Goal: Information Seeking & Learning: Learn about a topic

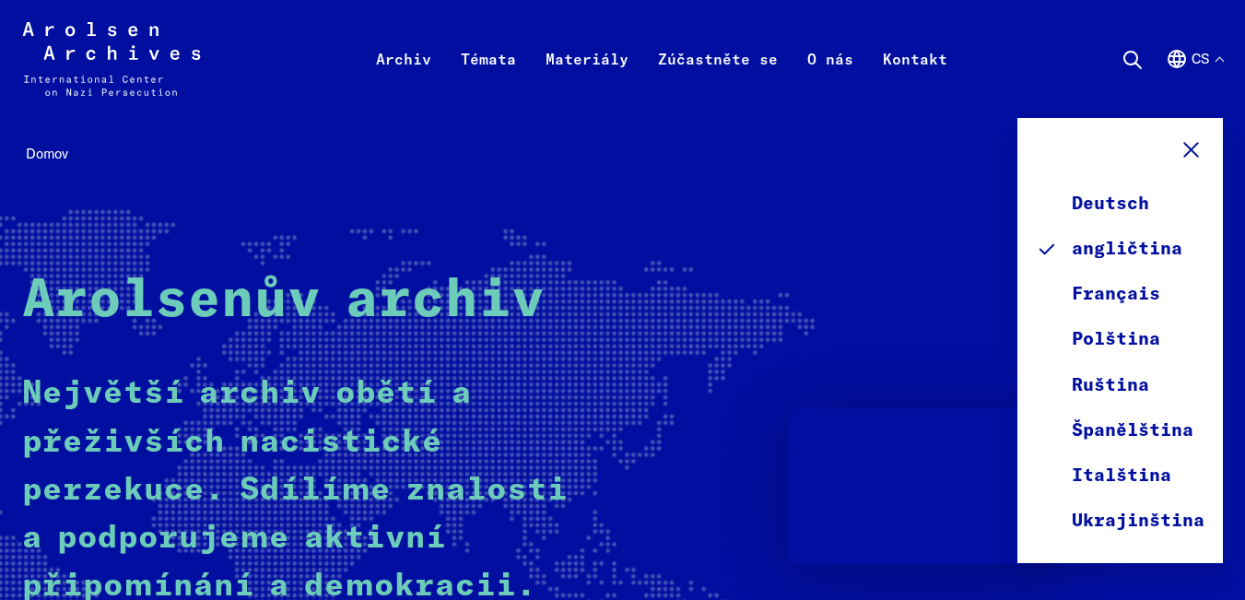
click at [834, 194] on div "Domov Arolsenův archiv Největší archiv obětí a přeživších nacistické perzekuce.…" at bounding box center [622, 466] width 1201 height 653
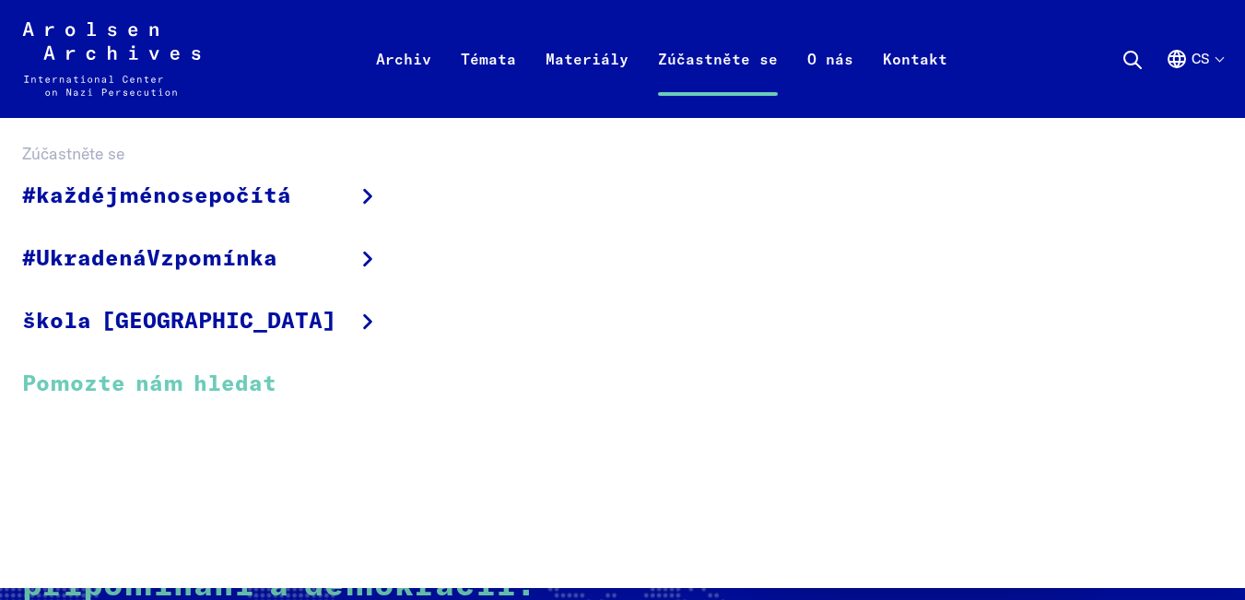
click at [170, 377] on font "Pomozte nám hledat" at bounding box center [149, 384] width 254 height 22
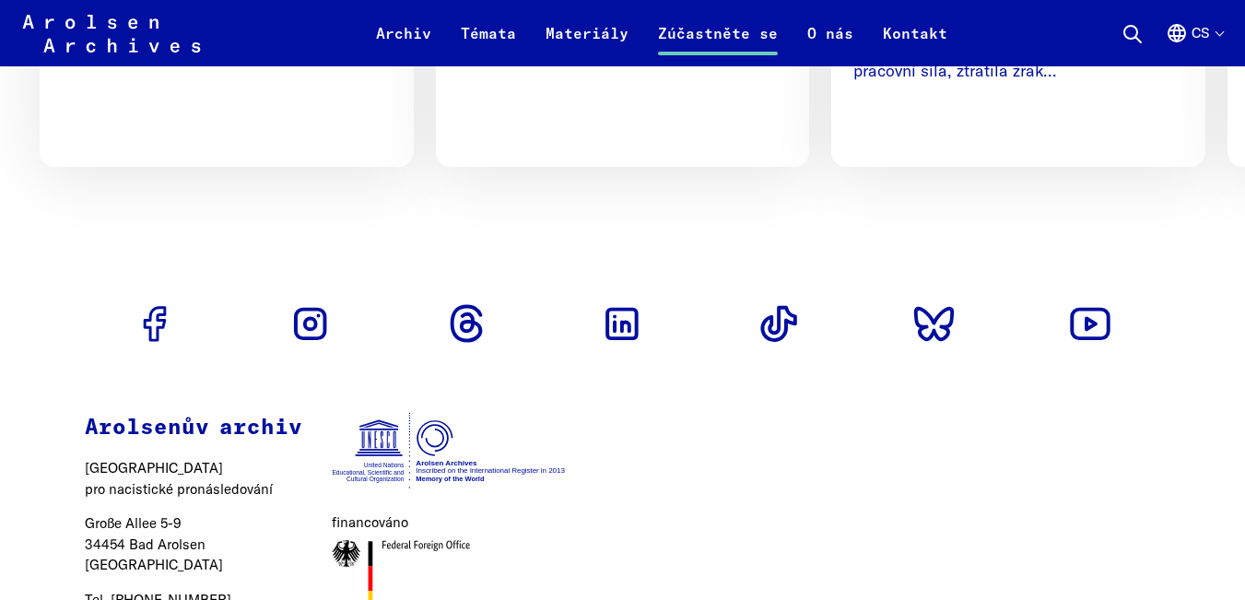
scroll to position [1616, 0]
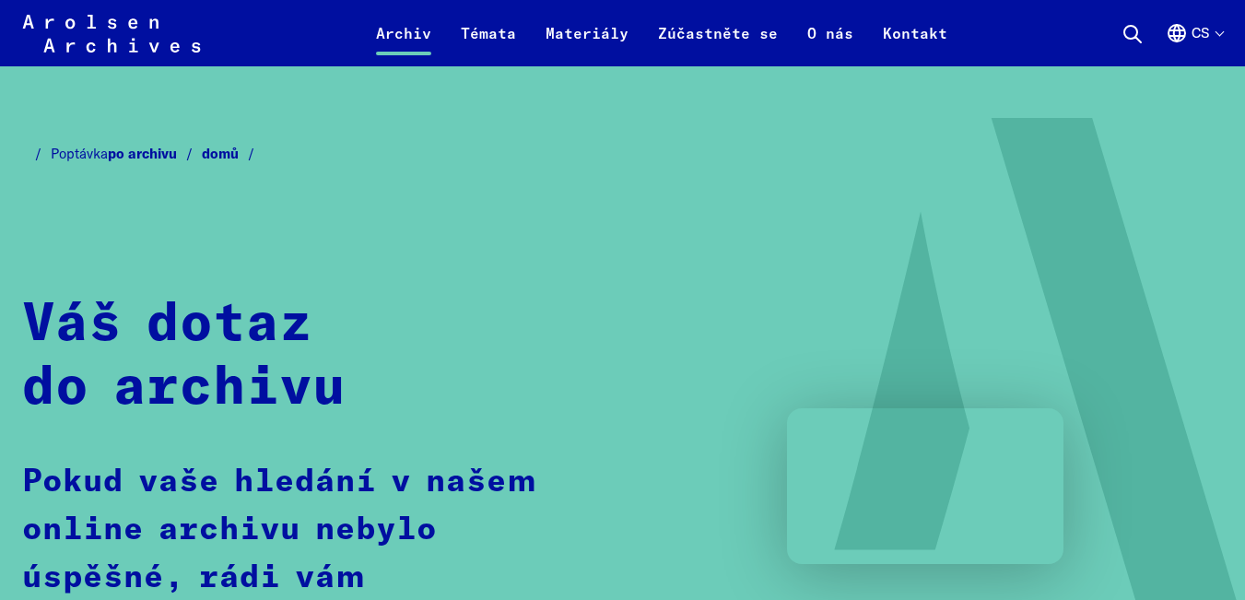
scroll to position [738, 0]
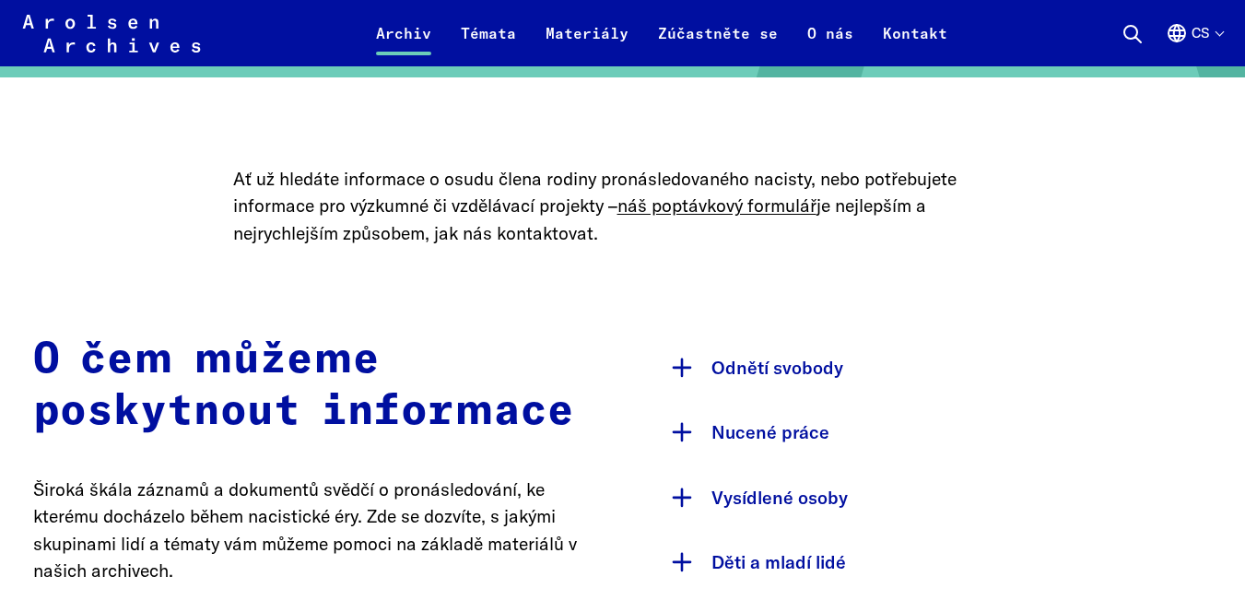
click at [793, 431] on font "Nucené práce" at bounding box center [771, 432] width 118 height 22
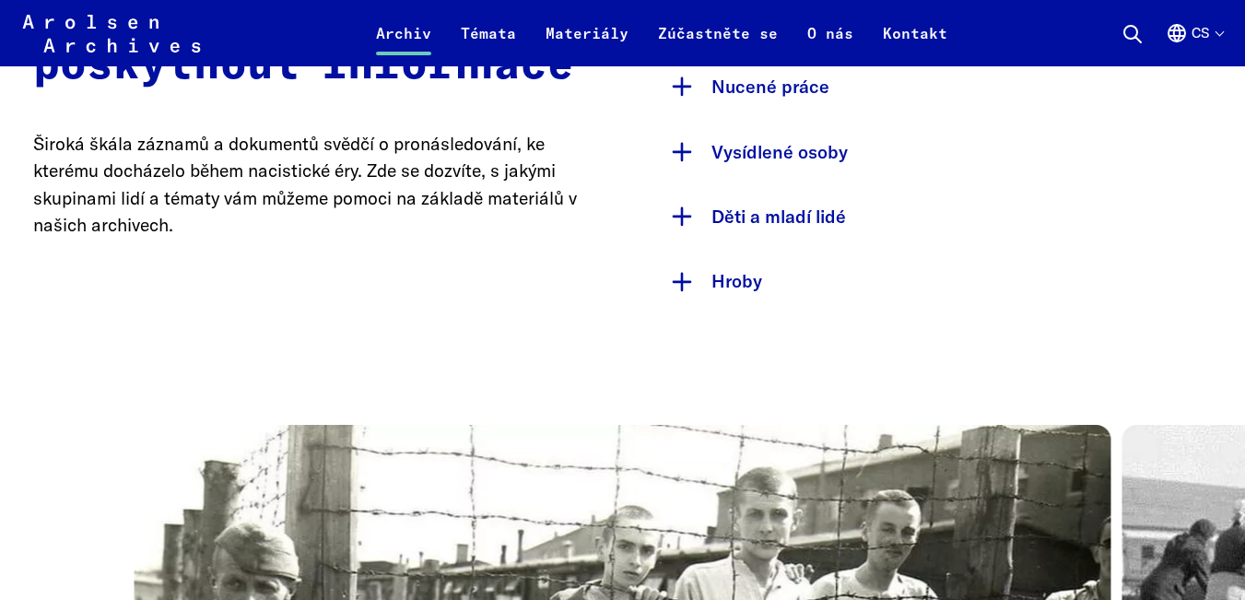
scroll to position [1014, 0]
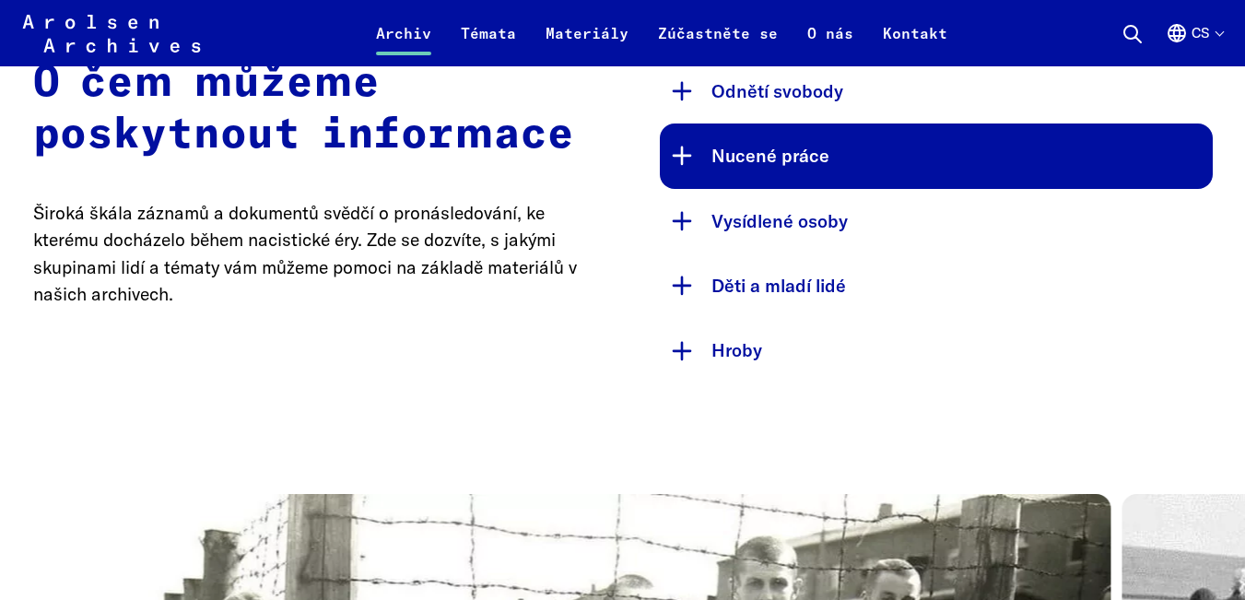
click at [812, 168] on button "Nucené práce" at bounding box center [936, 156] width 553 height 65
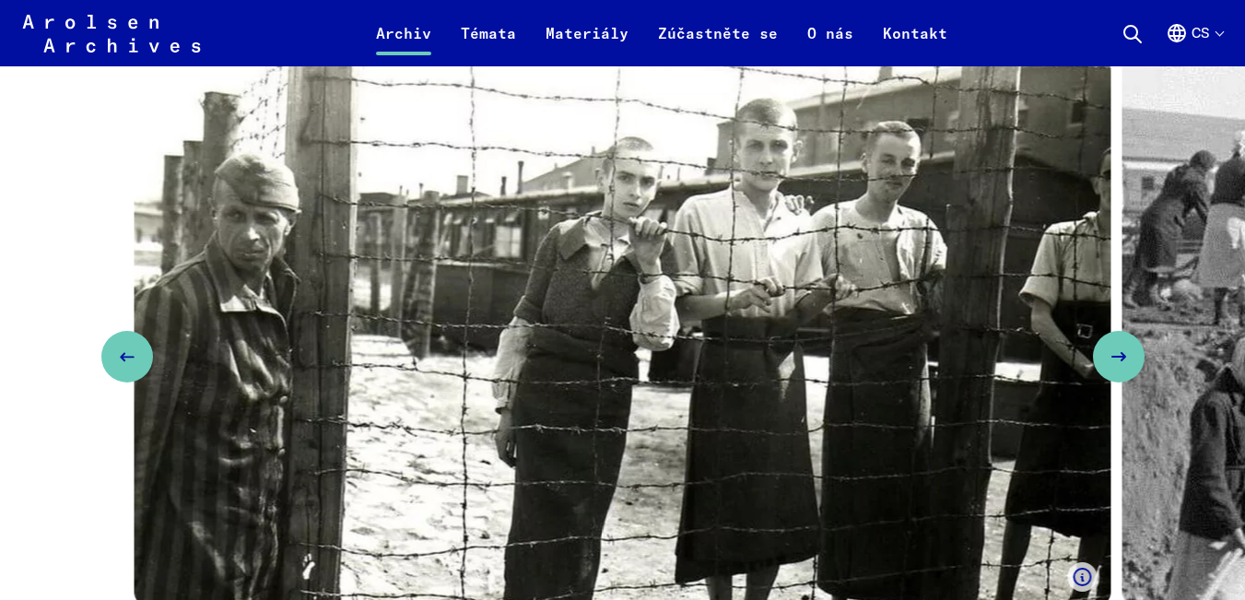
scroll to position [2213, 0]
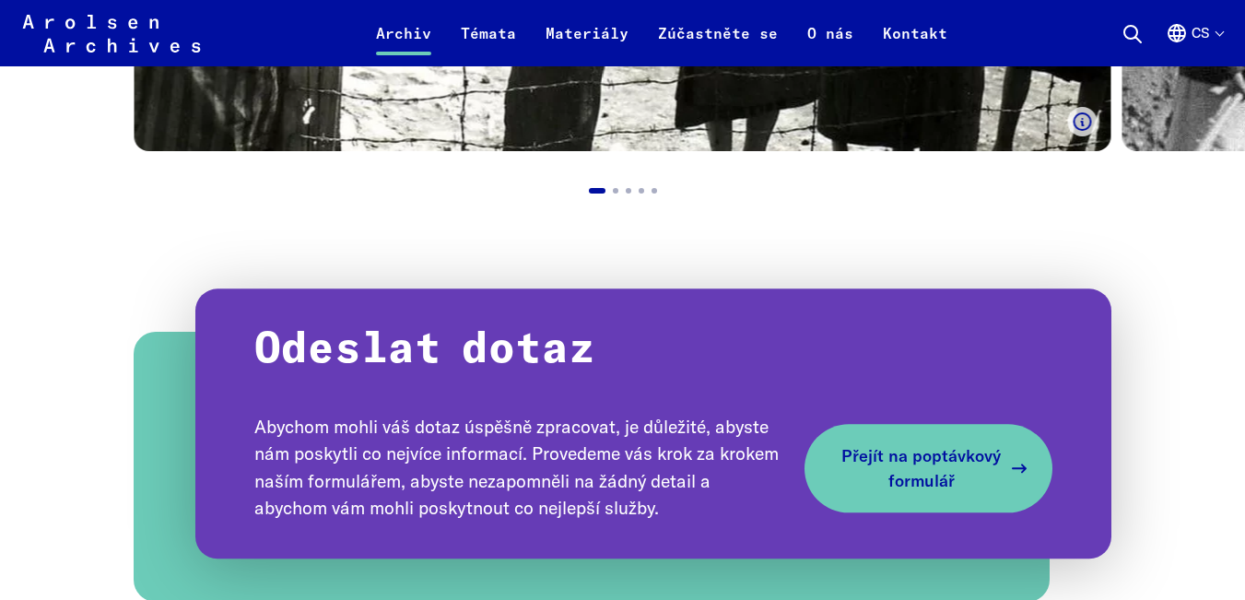
click at [1031, 466] on icon at bounding box center [1020, 468] width 22 height 22
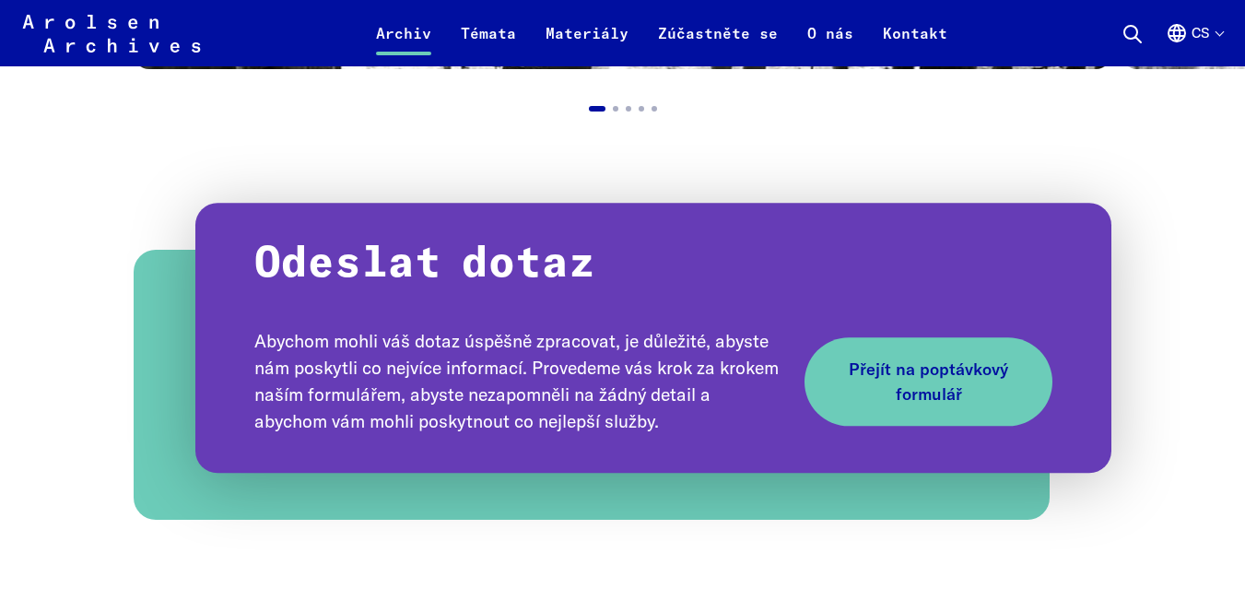
scroll to position [1936, 0]
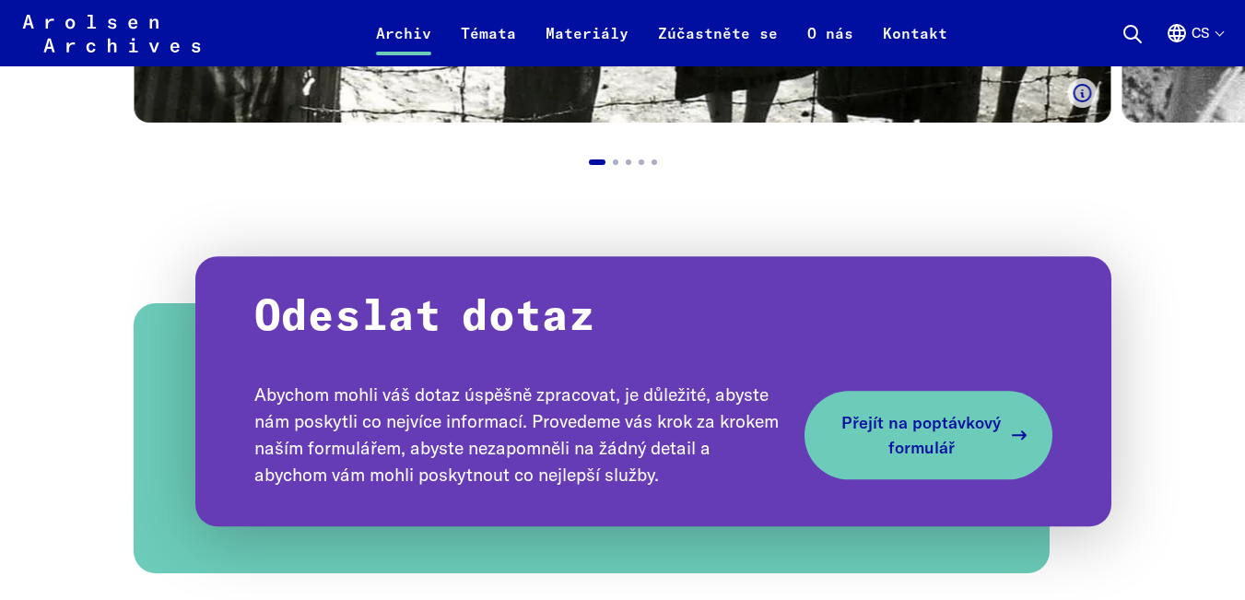
click at [982, 414] on font "Přejít na poptávkový formulář" at bounding box center [921, 435] width 159 height 46
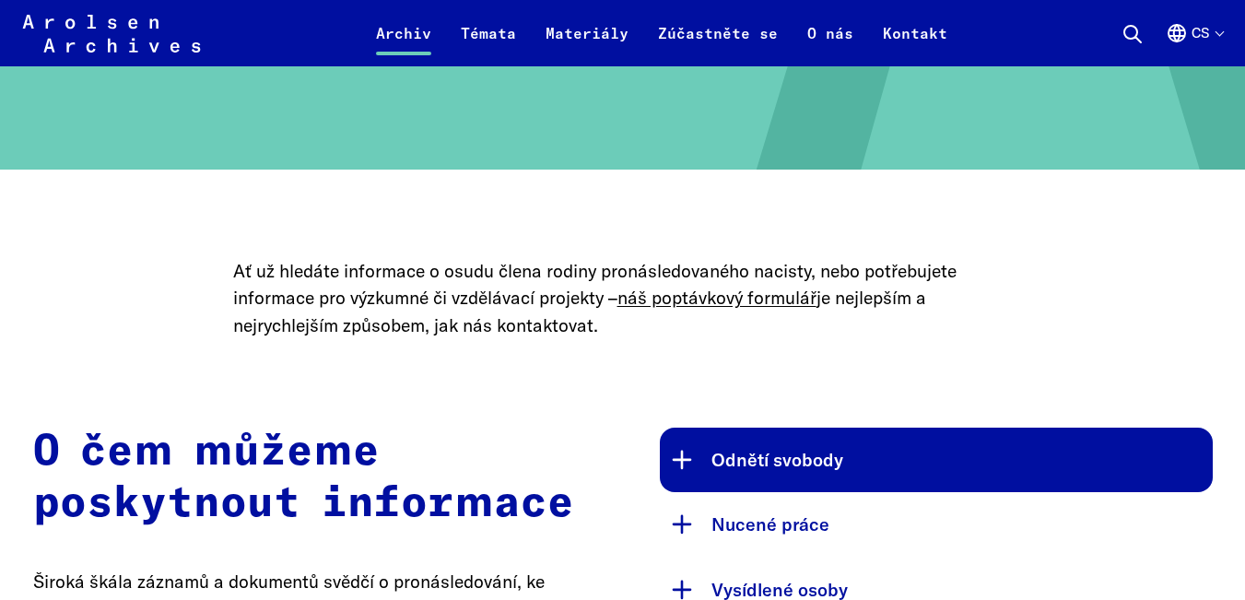
scroll to position [830, 0]
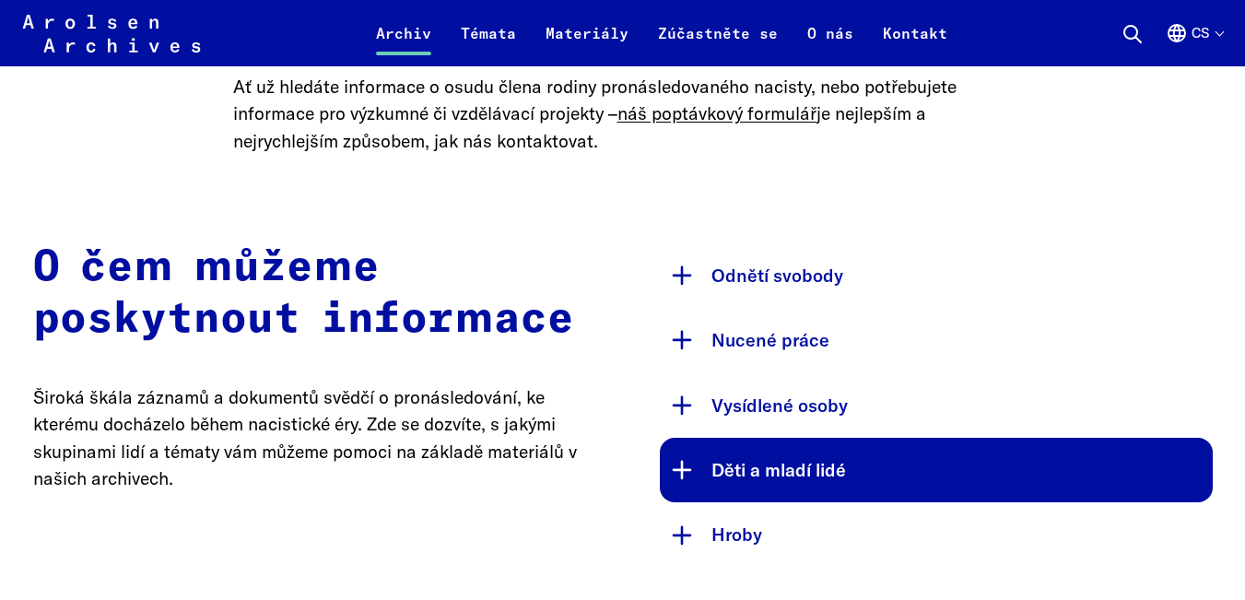
click at [769, 463] on font "Děti a mladí lidé" at bounding box center [779, 470] width 135 height 22
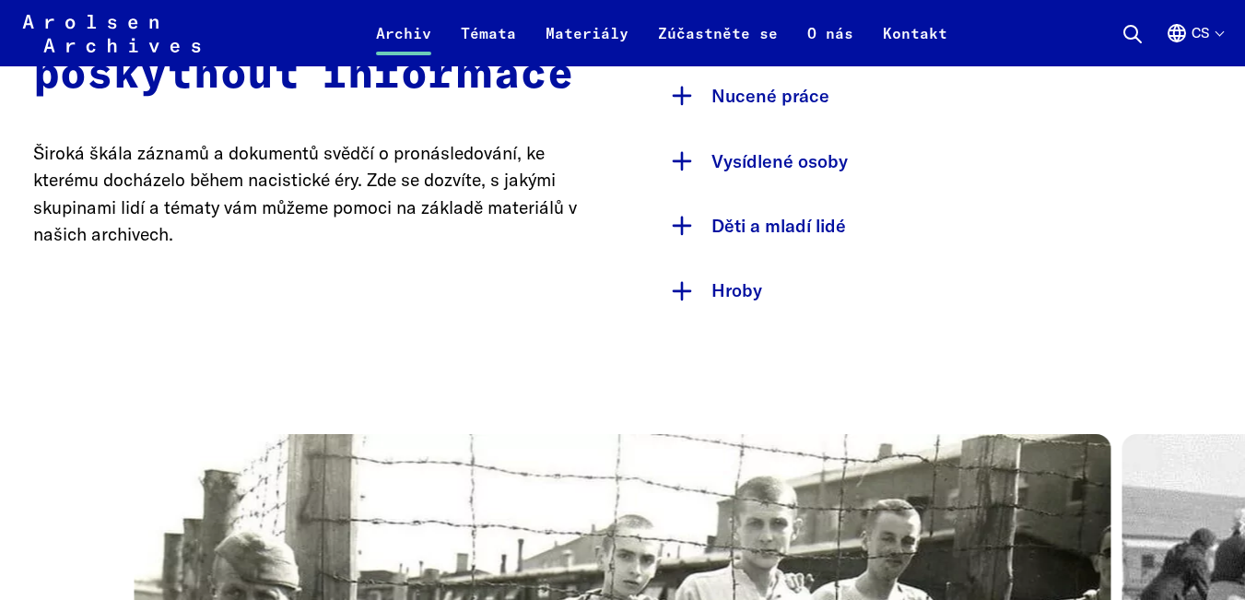
scroll to position [1106, 0]
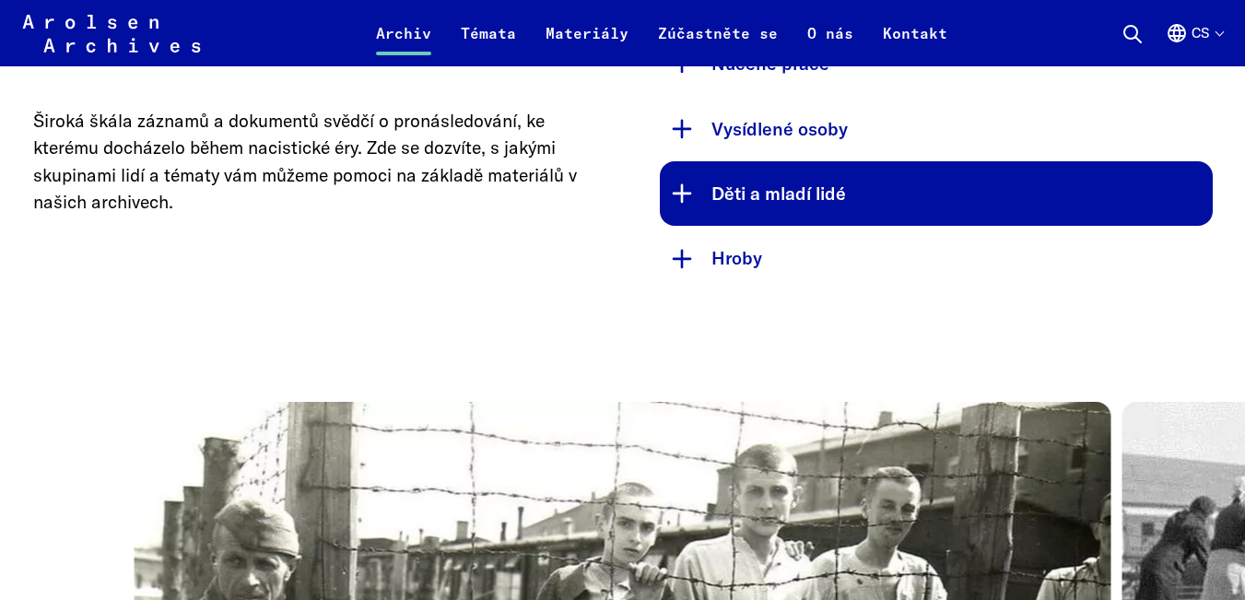
click at [760, 198] on font "Děti a mladí lidé" at bounding box center [779, 194] width 135 height 22
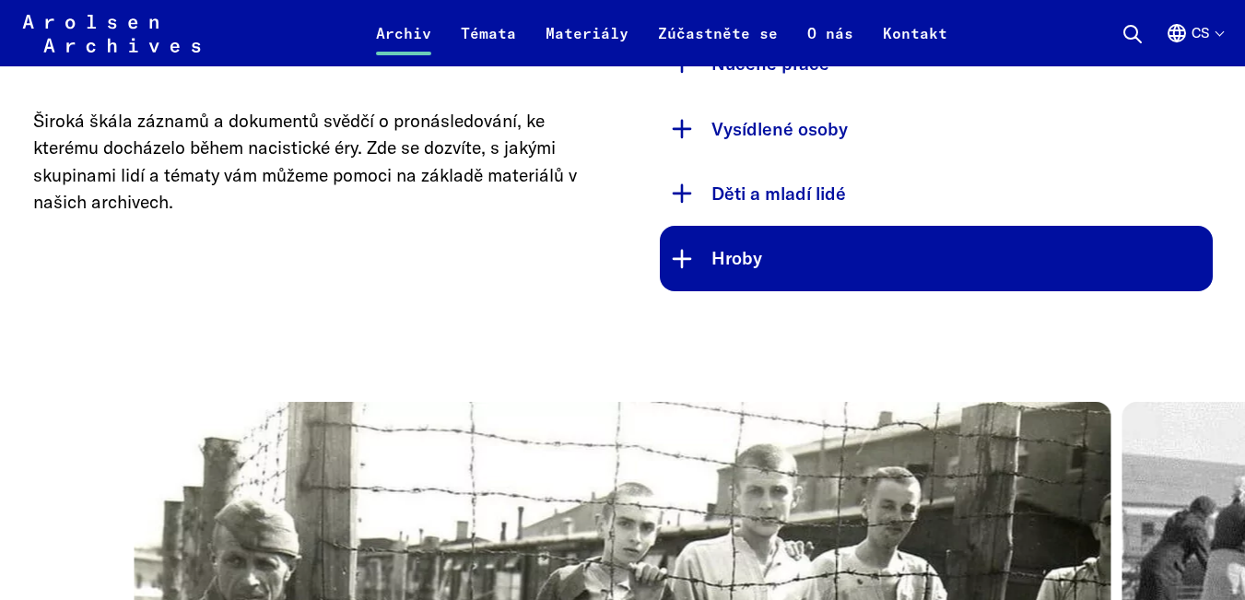
click at [737, 265] on font "Hroby" at bounding box center [737, 258] width 51 height 22
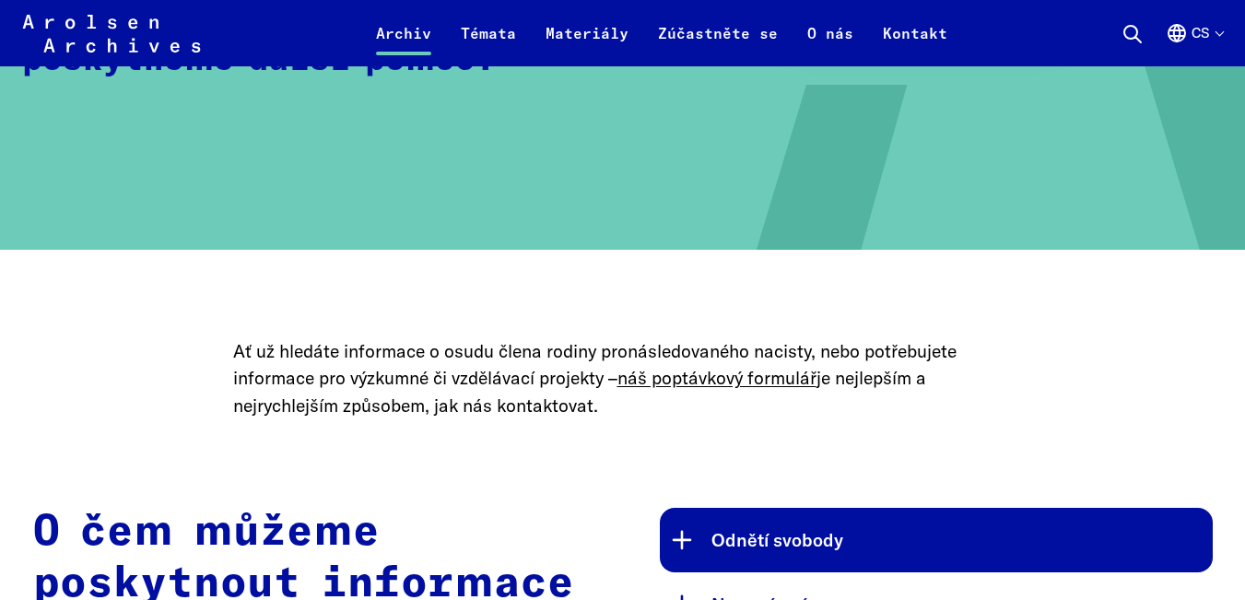
scroll to position [553, 0]
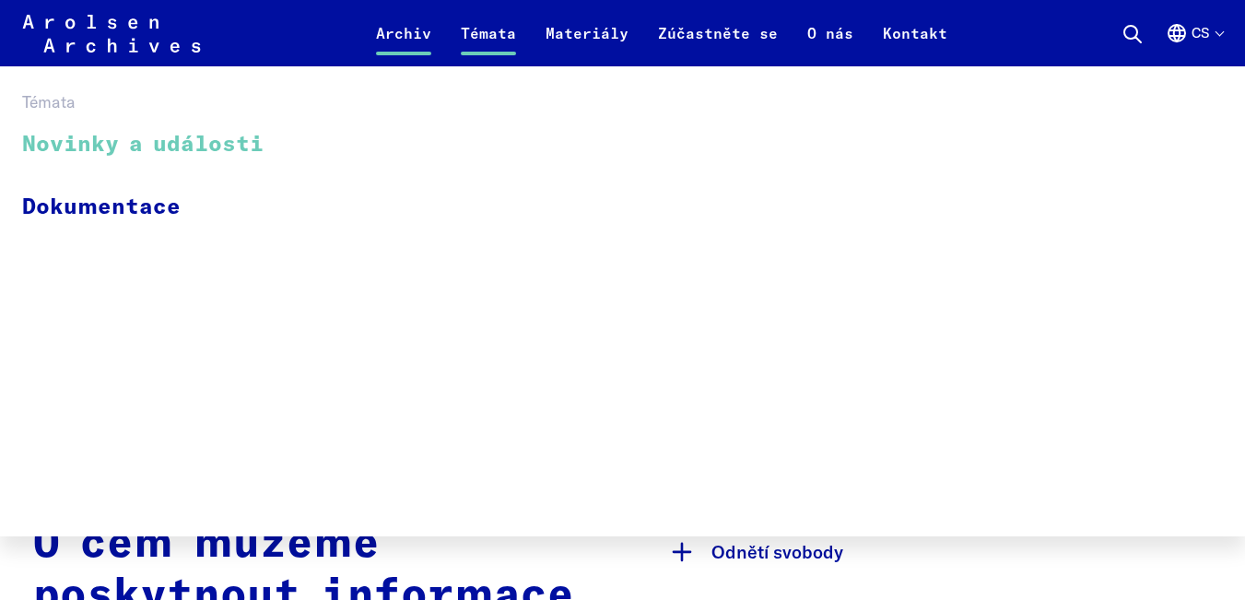
click at [207, 147] on font "Novinky a události" at bounding box center [143, 145] width 242 height 22
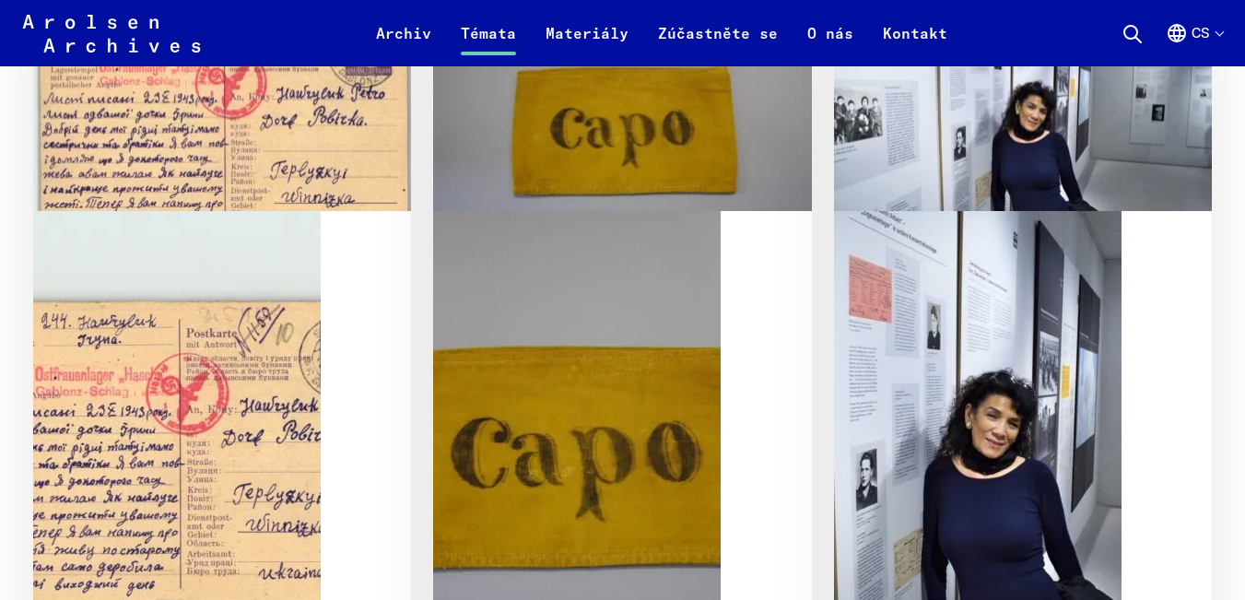
scroll to position [1936, 0]
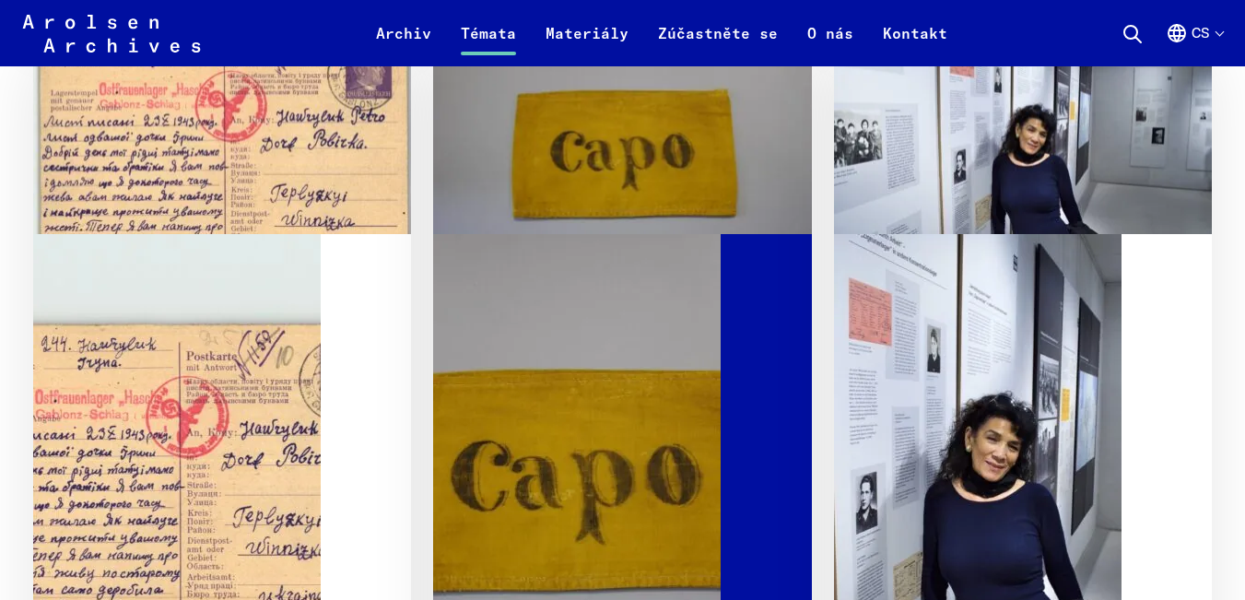
scroll to position [2028, 0]
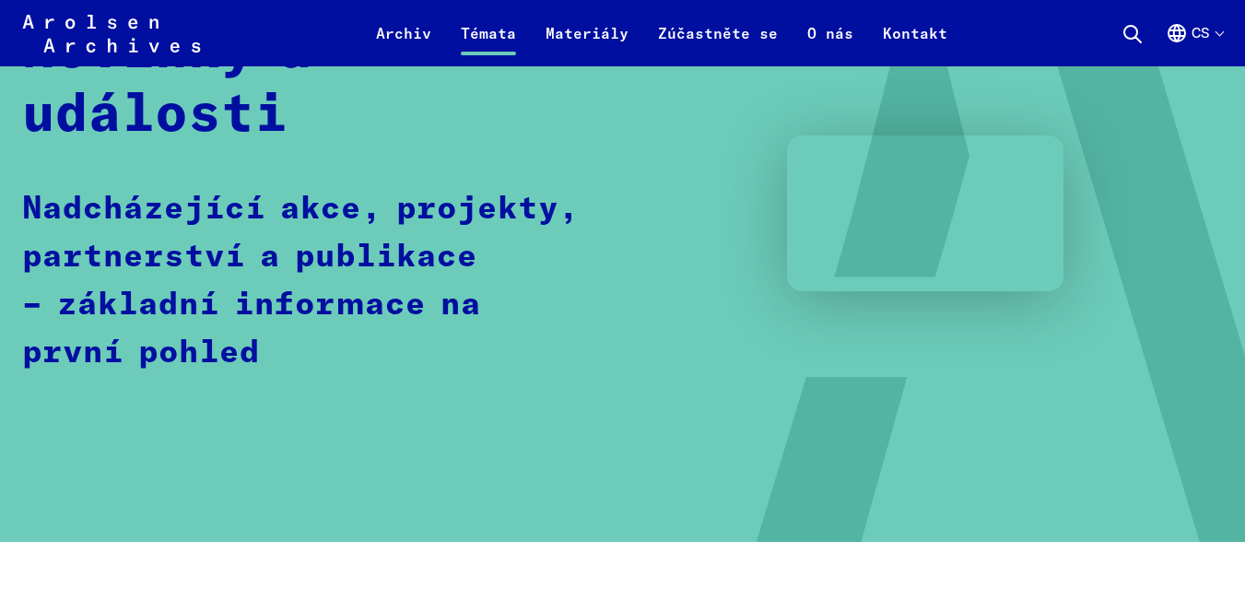
scroll to position [0, 0]
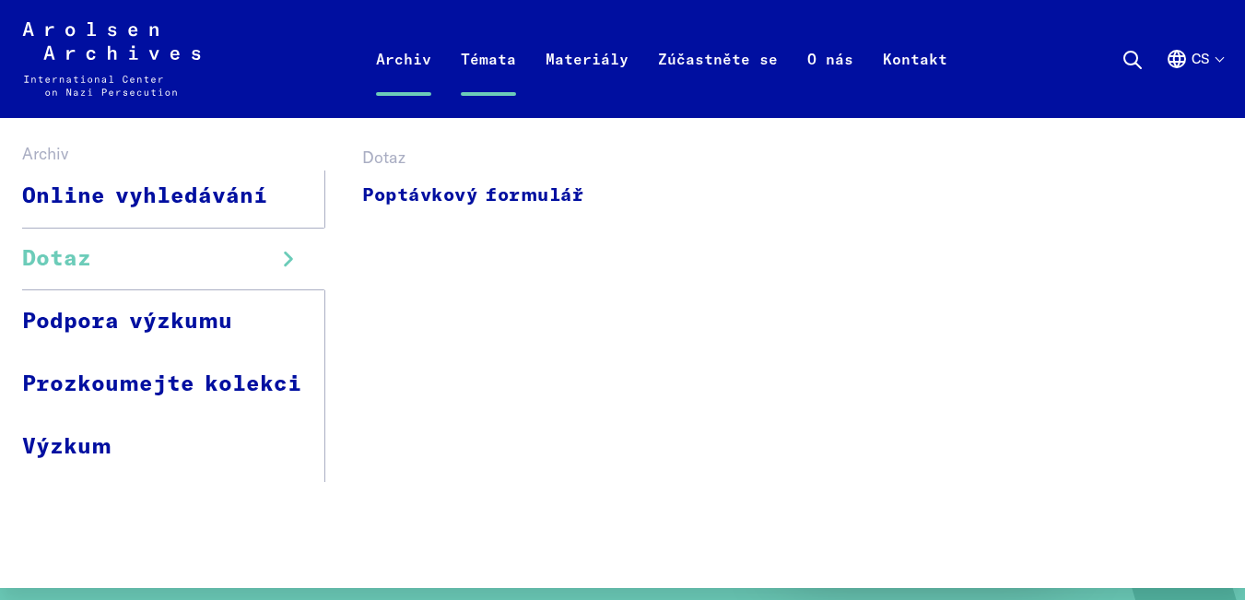
click at [286, 261] on icon "Archiv" at bounding box center [289, 259] width 26 height 26
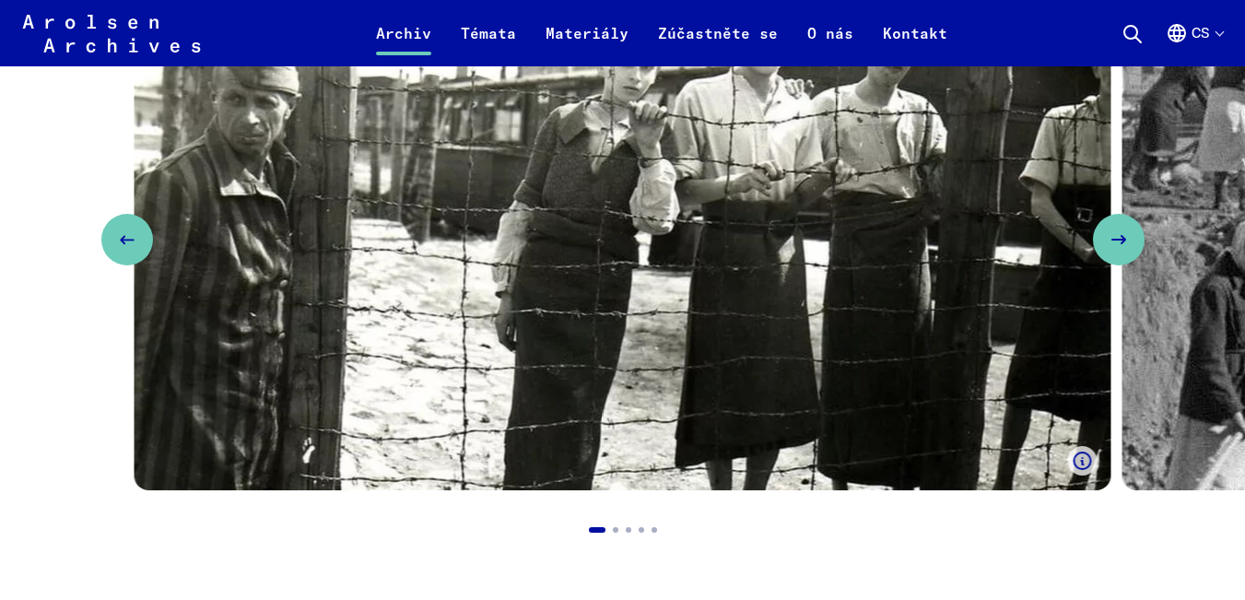
scroll to position [1567, 0]
click at [631, 529] on button "Go to slide 3" at bounding box center [629, 531] width 20 height 20
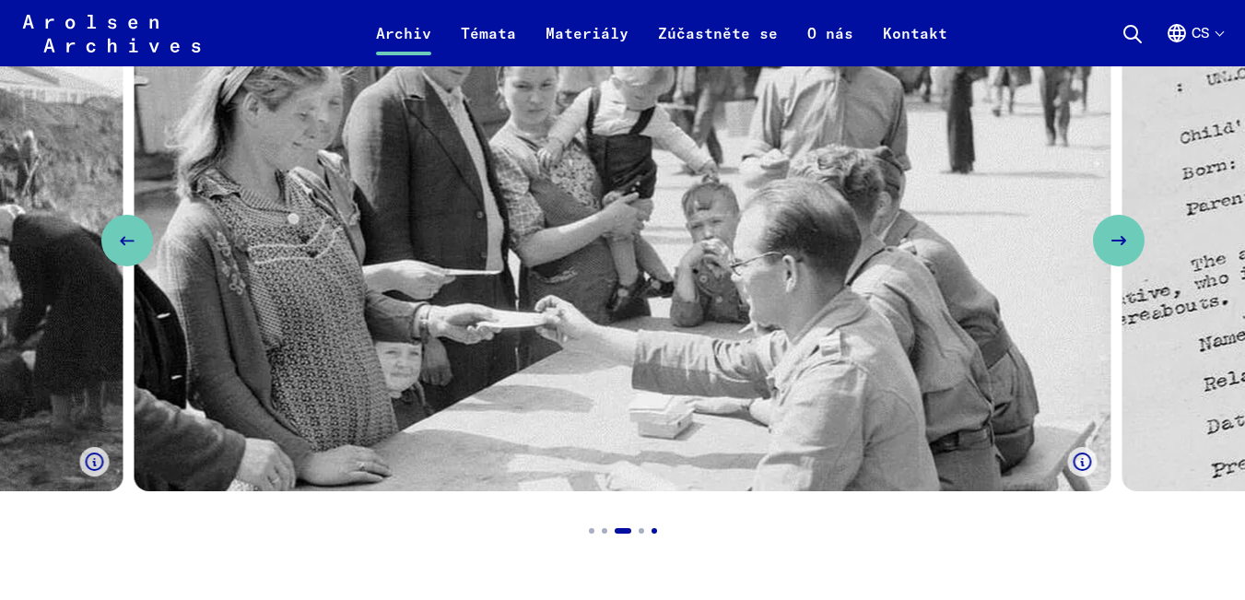
click at [649, 534] on button "Go to slide 5" at bounding box center [654, 531] width 20 height 20
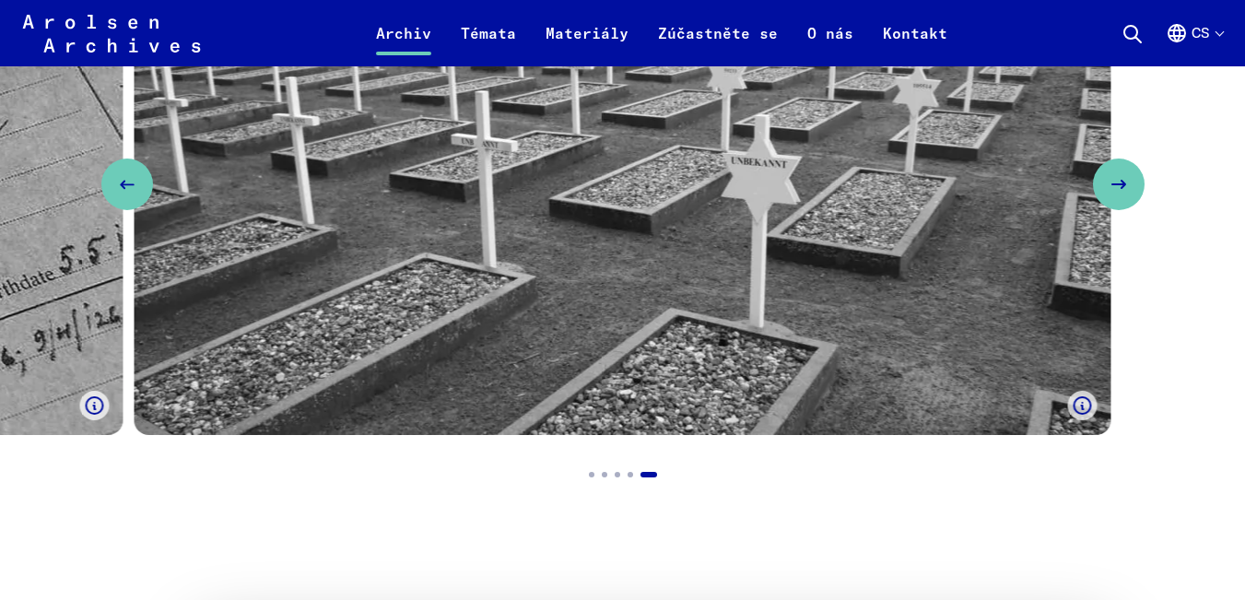
scroll to position [1659, 0]
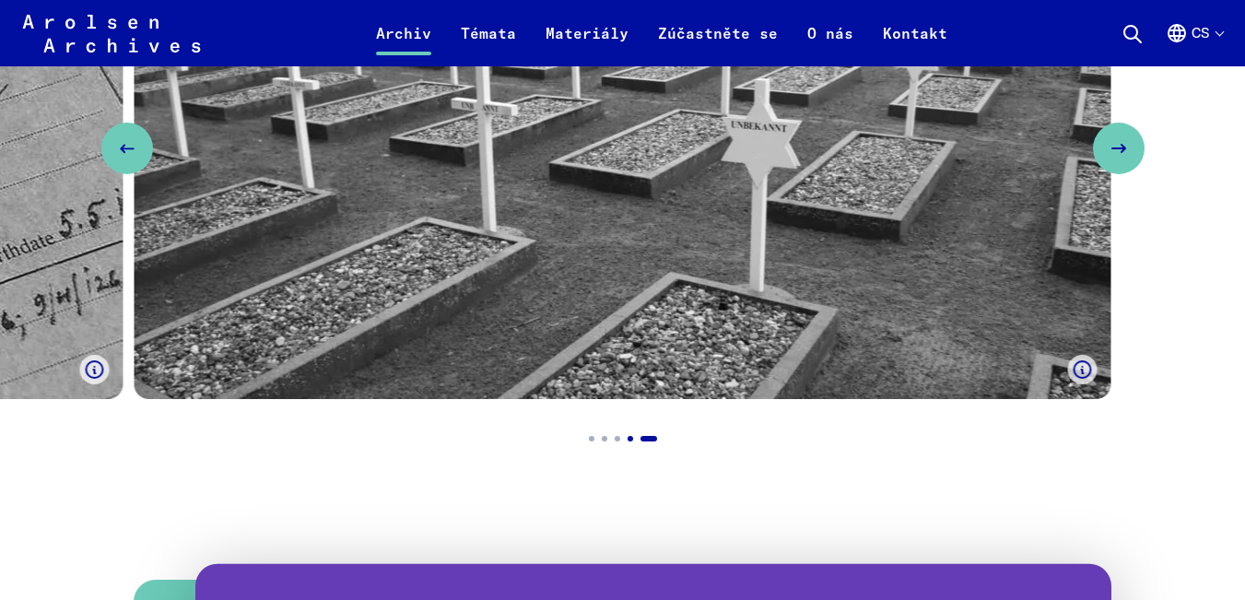
click at [628, 439] on button "Go to slide 4" at bounding box center [630, 439] width 20 height 20
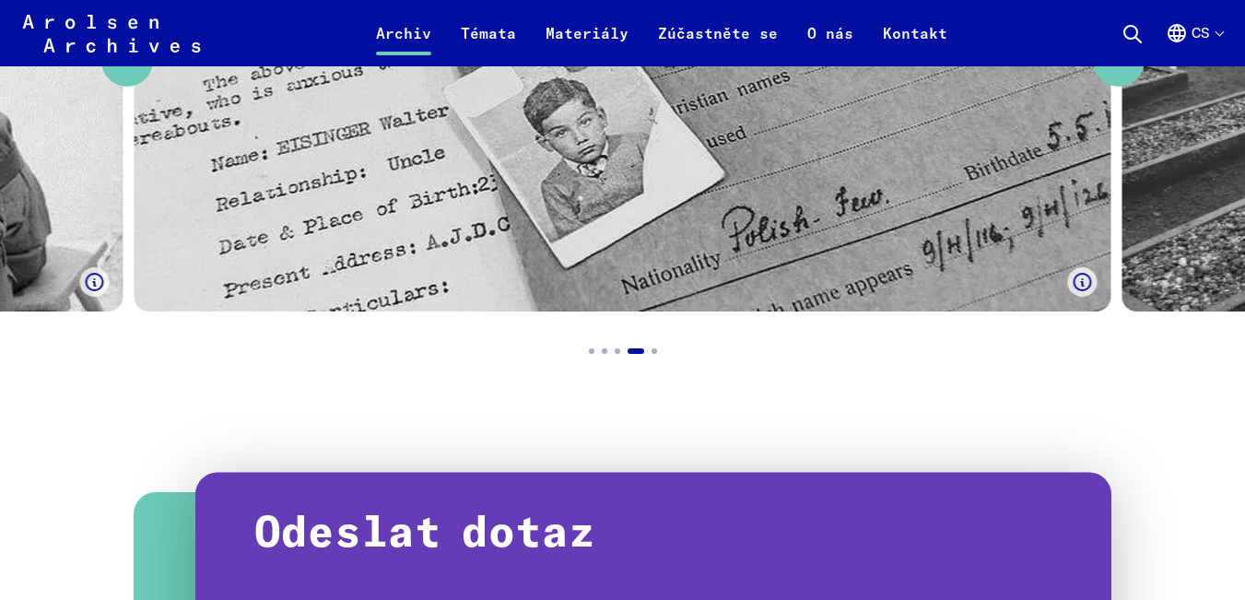
scroll to position [1752, 0]
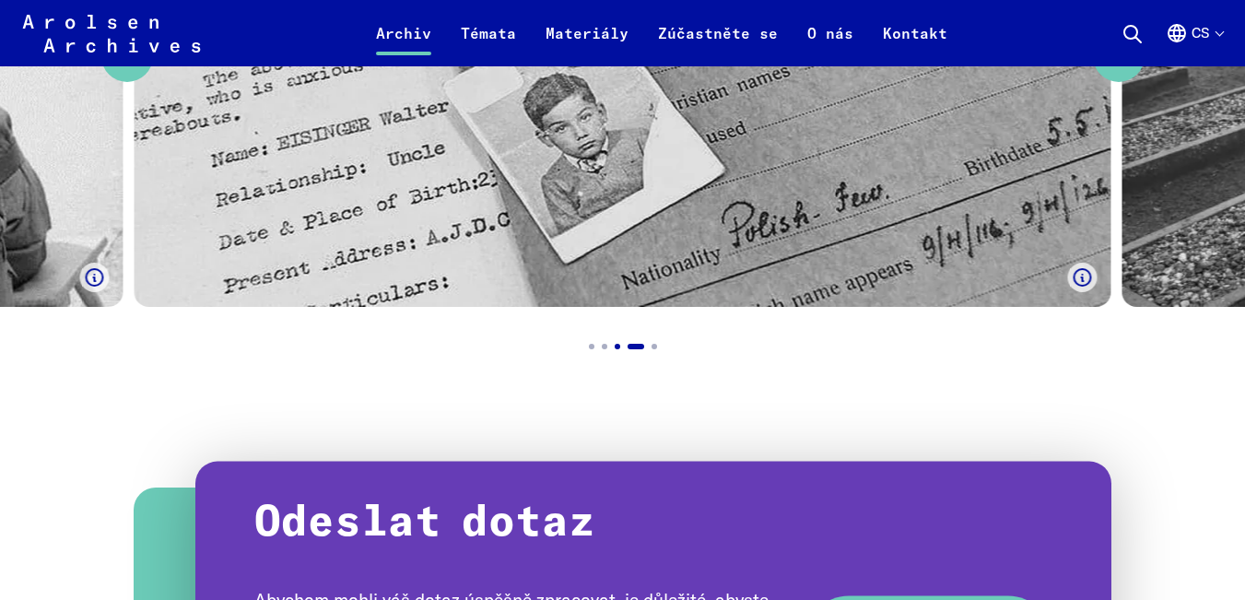
click at [616, 350] on button "Go to slide 3" at bounding box center [618, 346] width 20 height 20
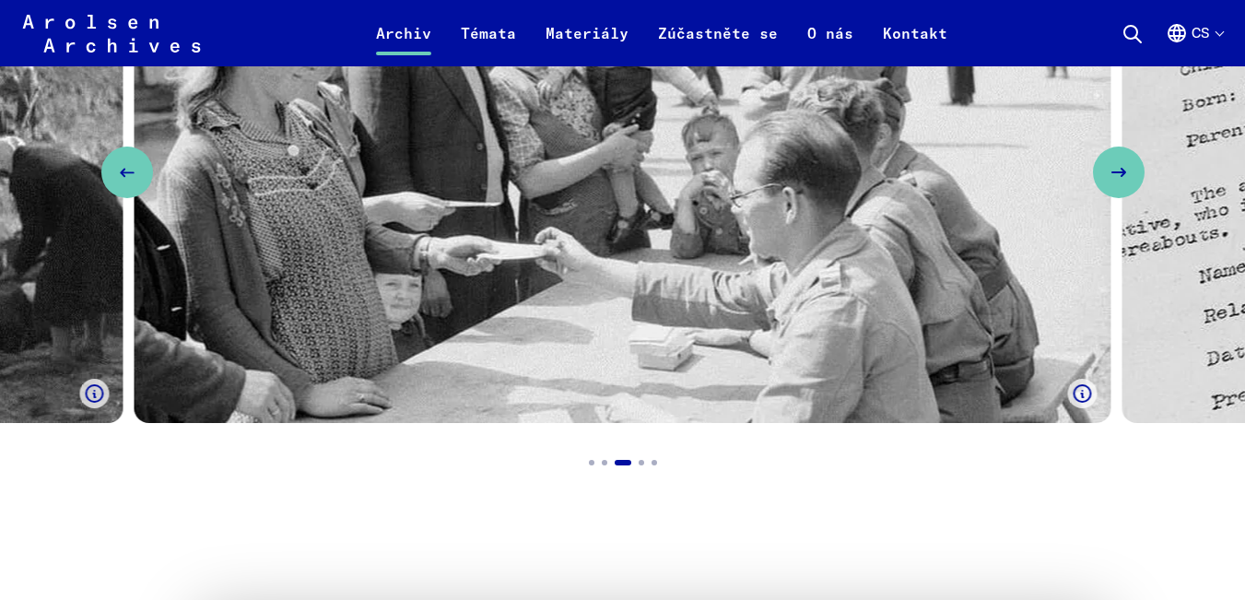
scroll to position [1659, 0]
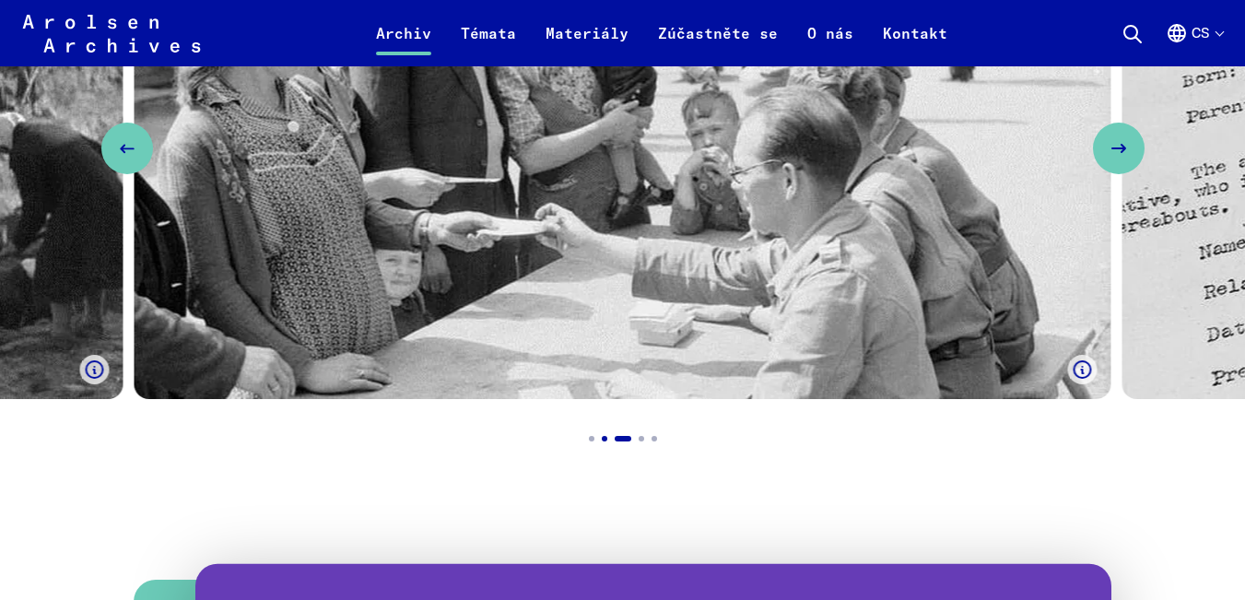
click at [607, 437] on button "Go to slide 2" at bounding box center [605, 439] width 20 height 20
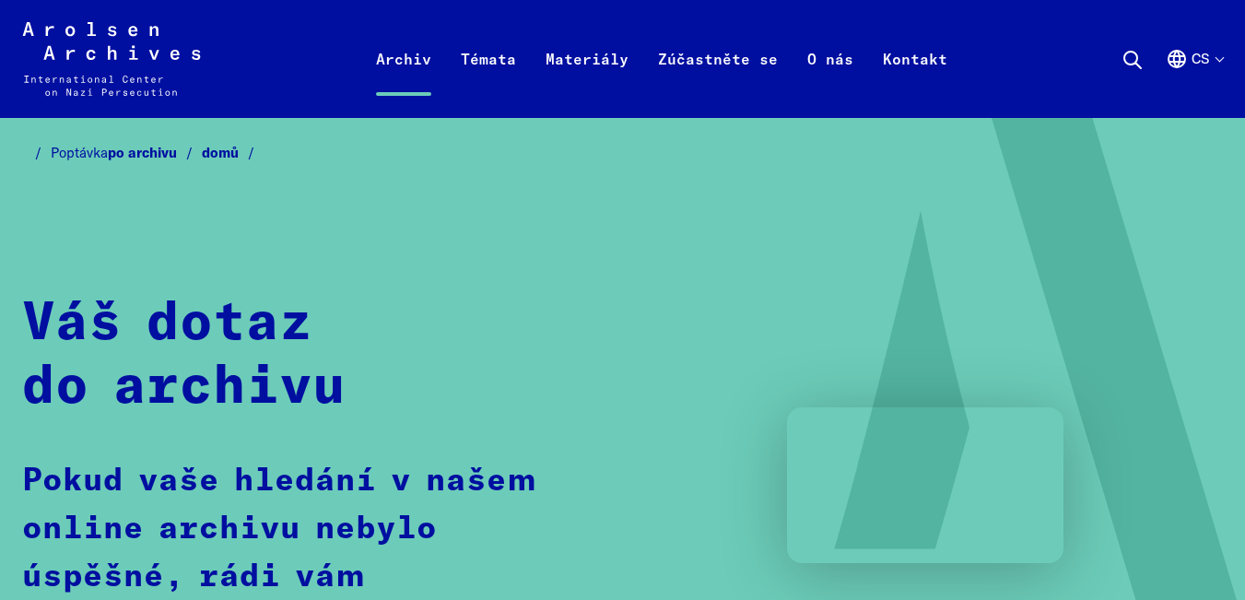
scroll to position [0, 0]
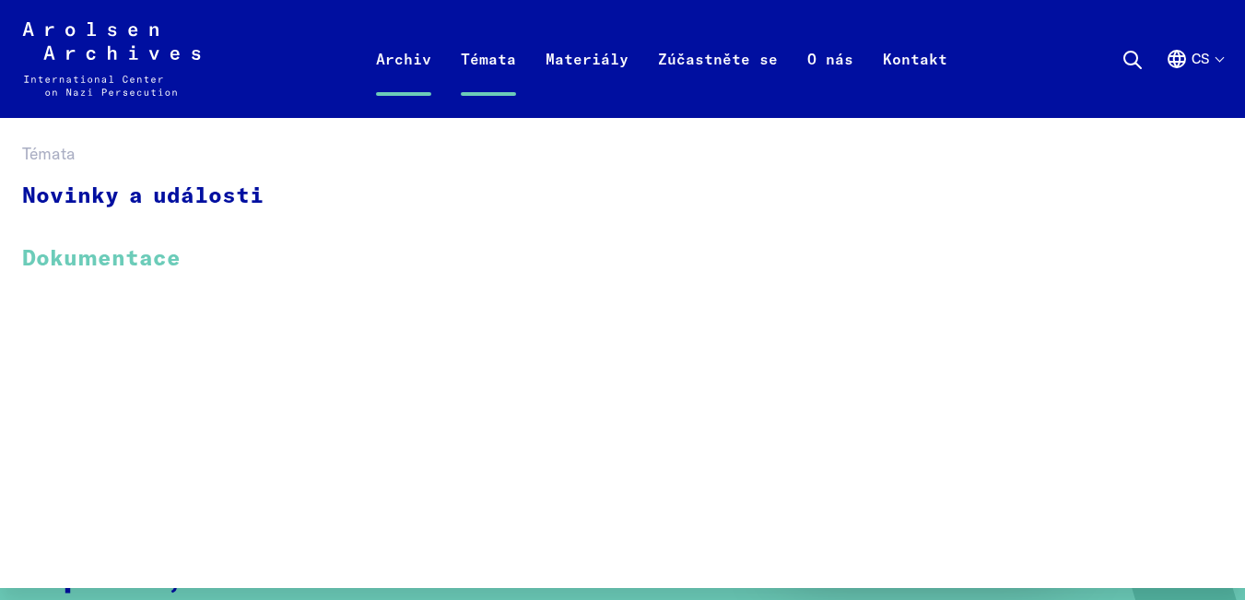
click at [155, 262] on font "Dokumentace" at bounding box center [101, 259] width 159 height 22
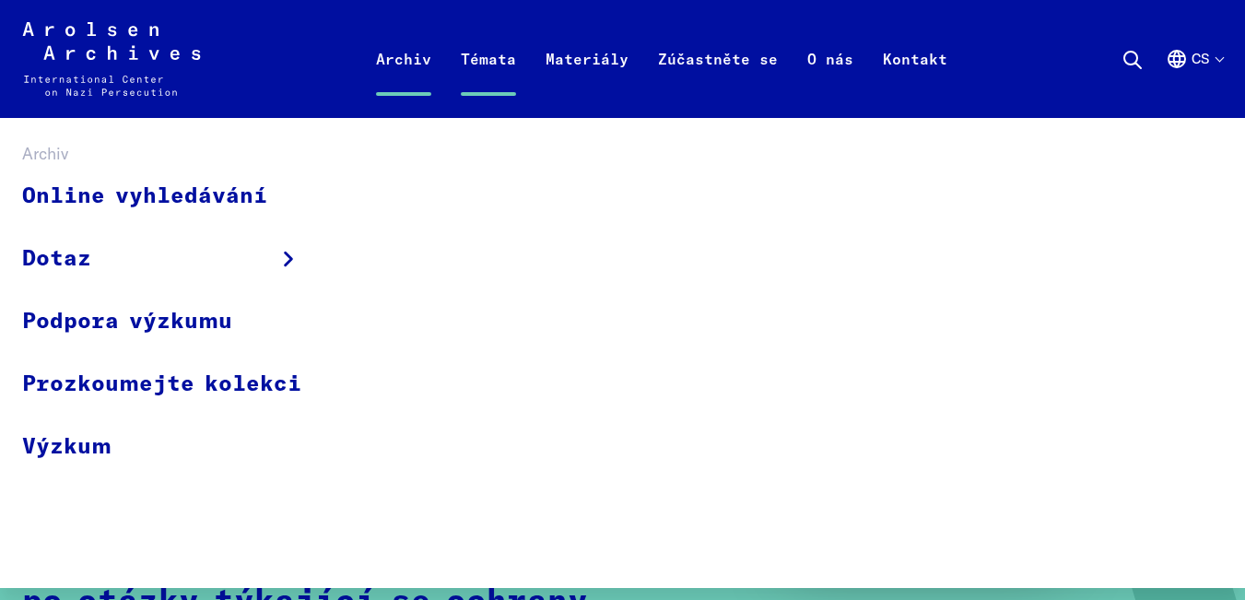
click at [407, 65] on font "Archiv" at bounding box center [403, 59] width 55 height 18
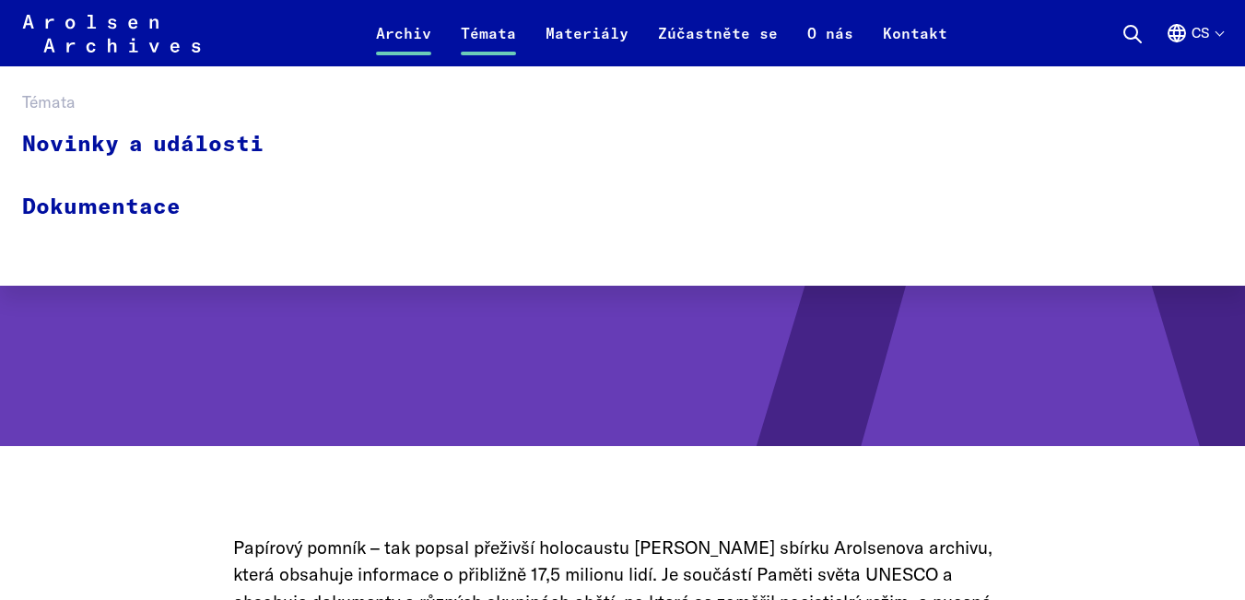
scroll to position [277, 0]
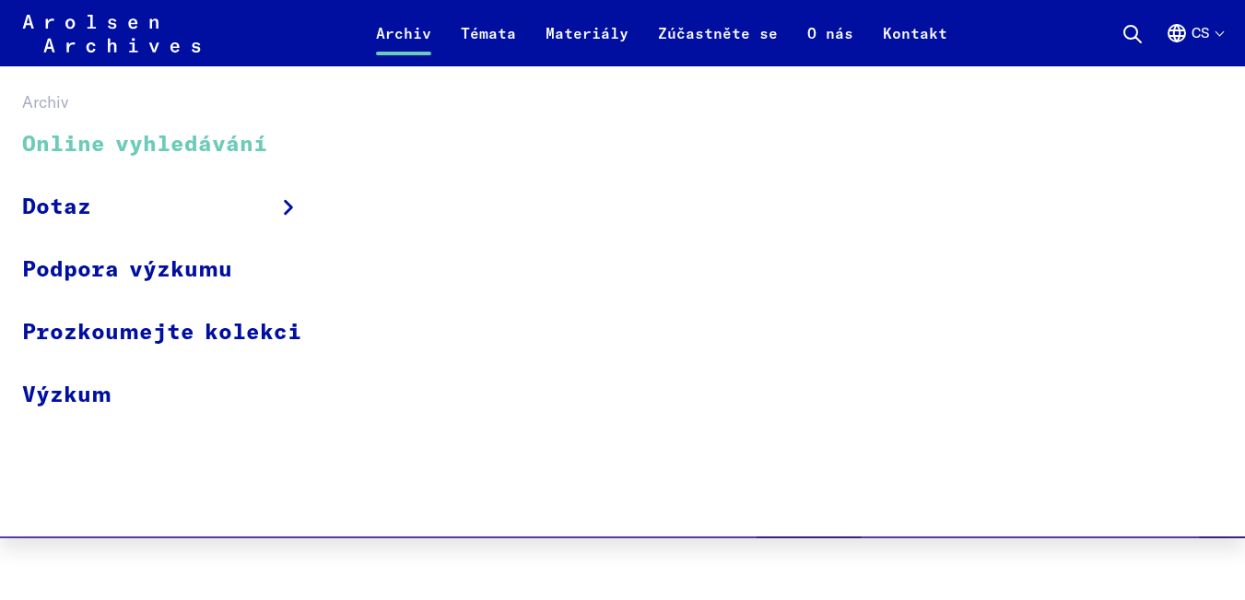
click at [182, 154] on font "Online vyhledávání" at bounding box center [144, 145] width 245 height 22
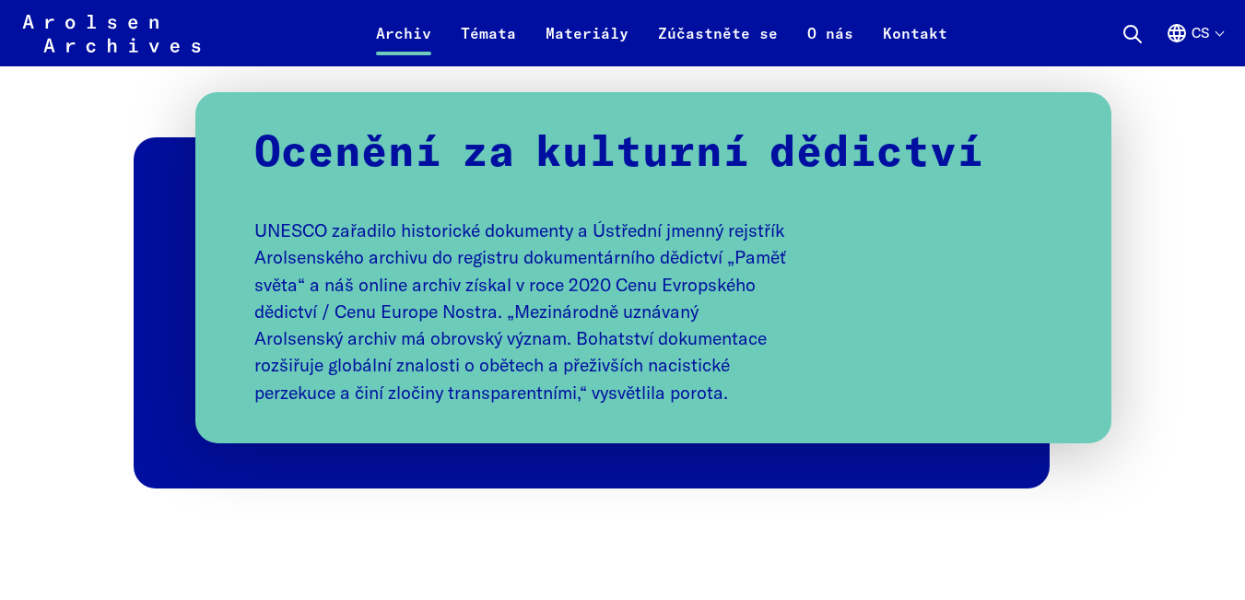
scroll to position [3595, 0]
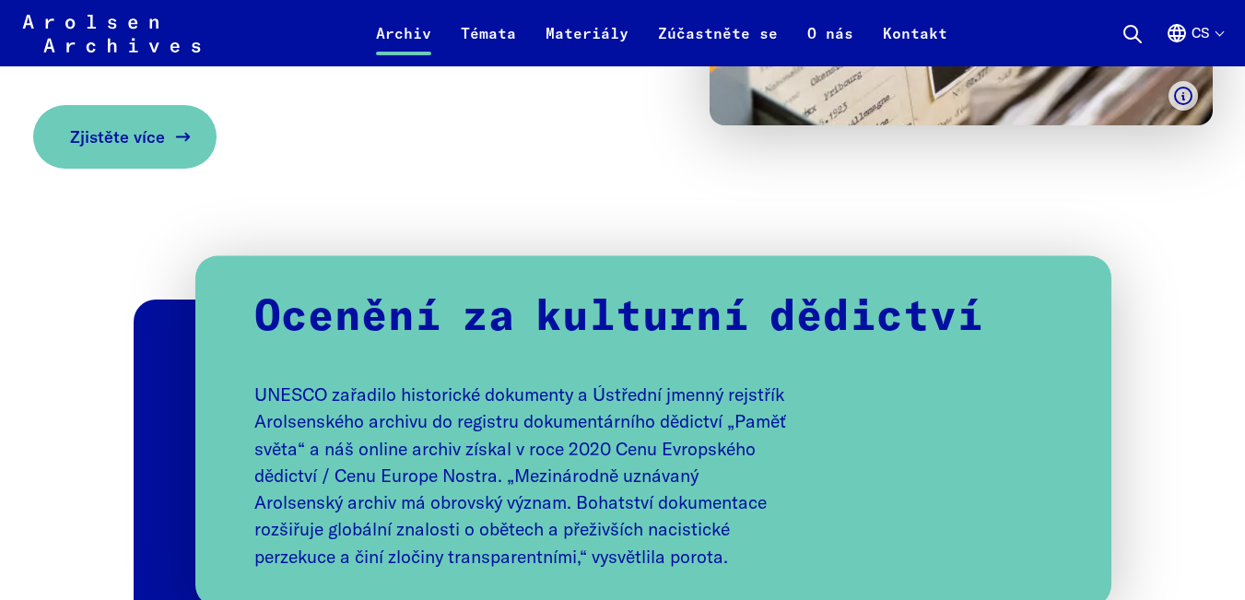
click at [97, 149] on span "Zjistěte více" at bounding box center [117, 136] width 95 height 25
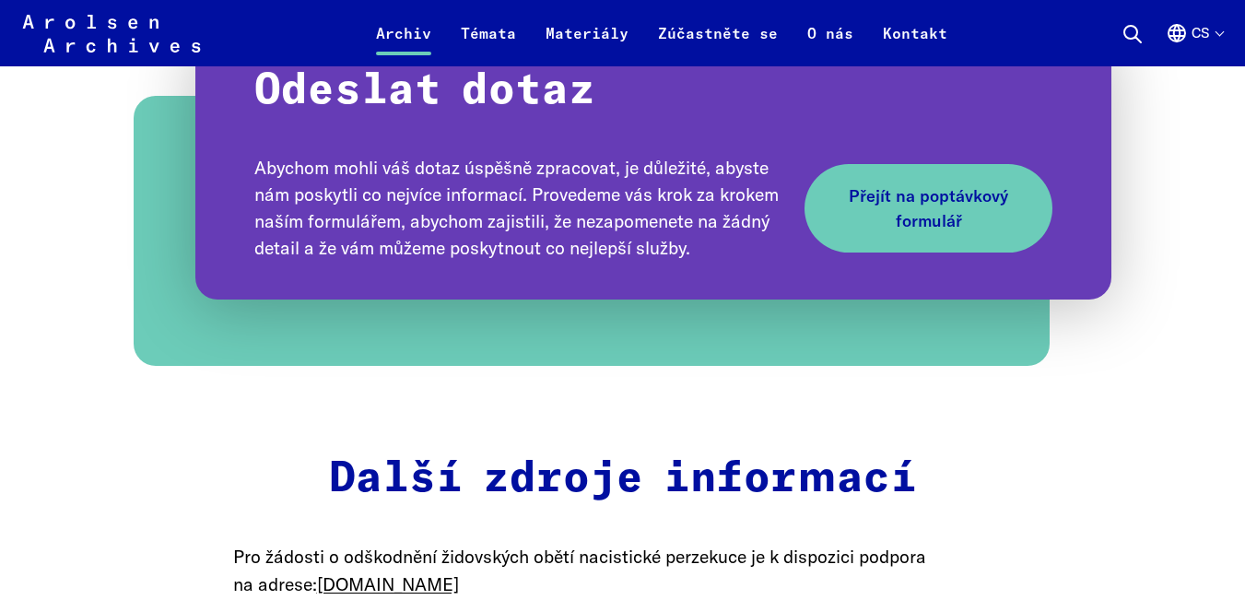
scroll to position [2489, 0]
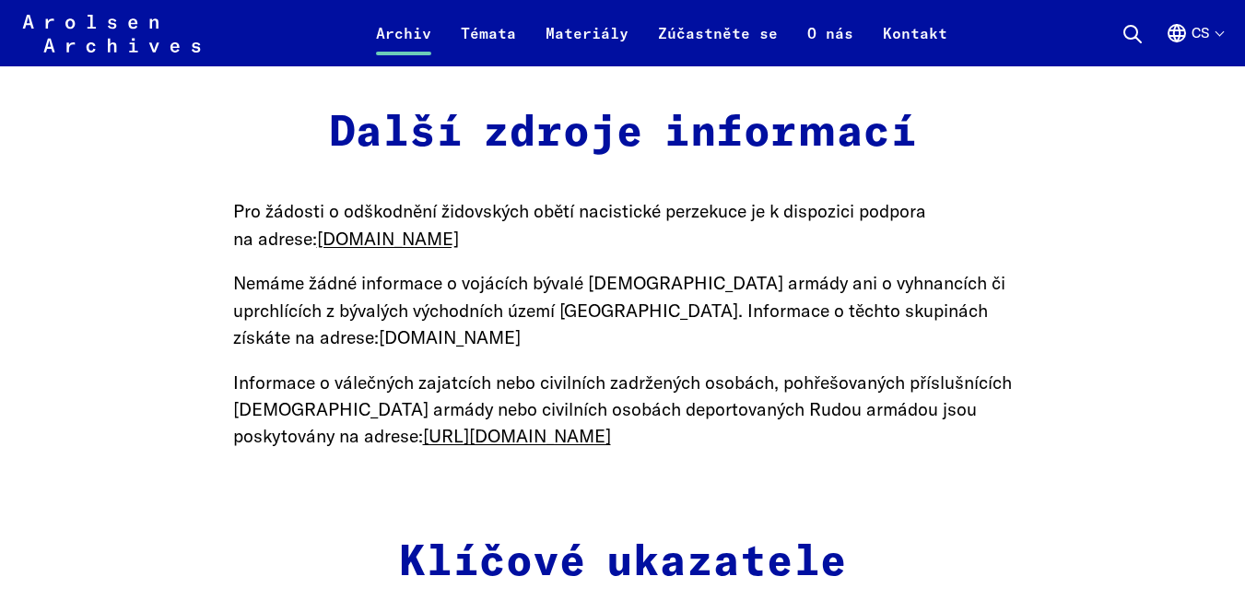
click at [404, 338] on font "[DOMAIN_NAME]" at bounding box center [450, 337] width 142 height 22
